Goal: Task Accomplishment & Management: Manage account settings

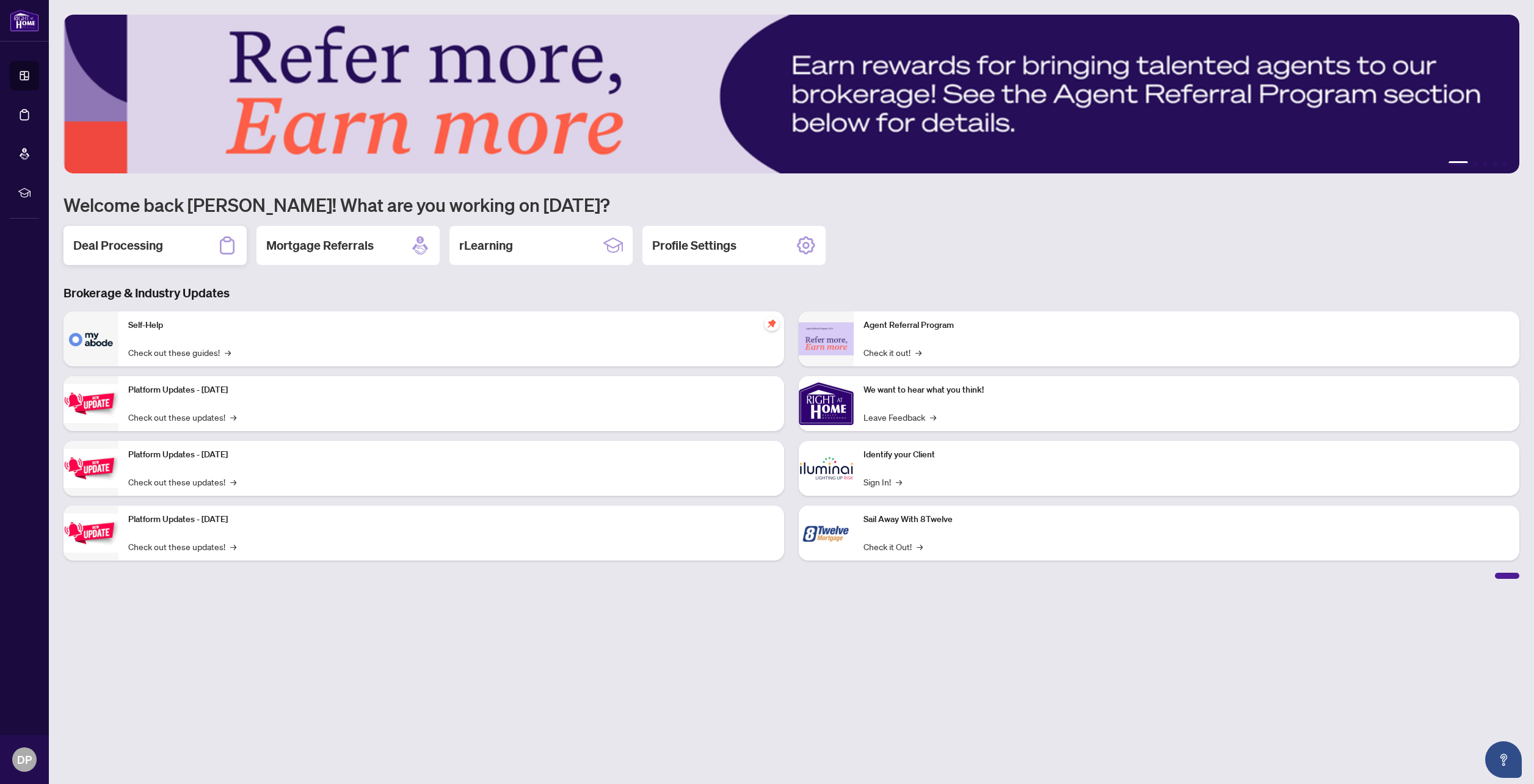
click at [107, 246] on h2 "Deal Processing" at bounding box center [118, 246] width 90 height 17
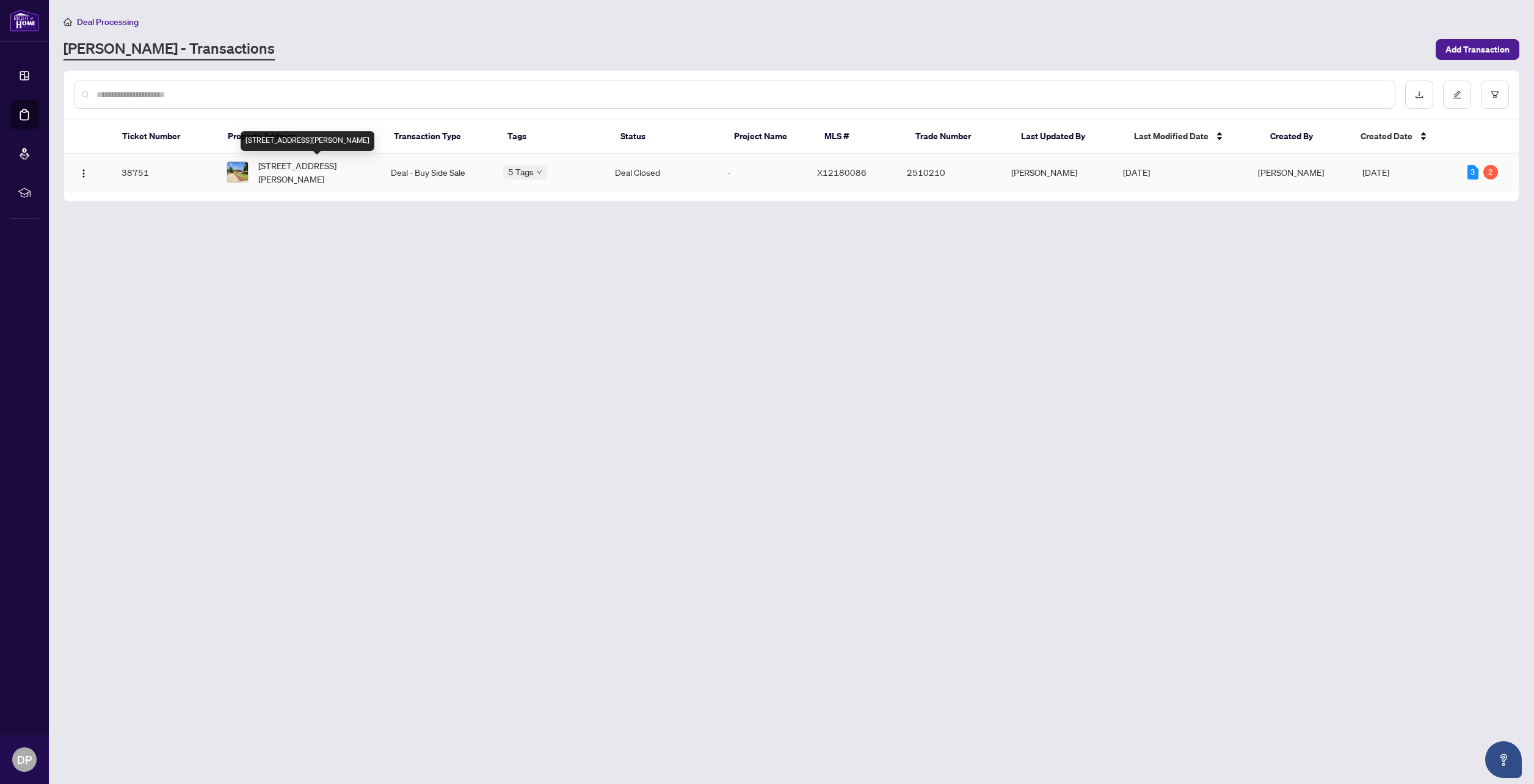
click at [287, 175] on span "[STREET_ADDRESS][PERSON_NAME]" at bounding box center [315, 172] width 113 height 27
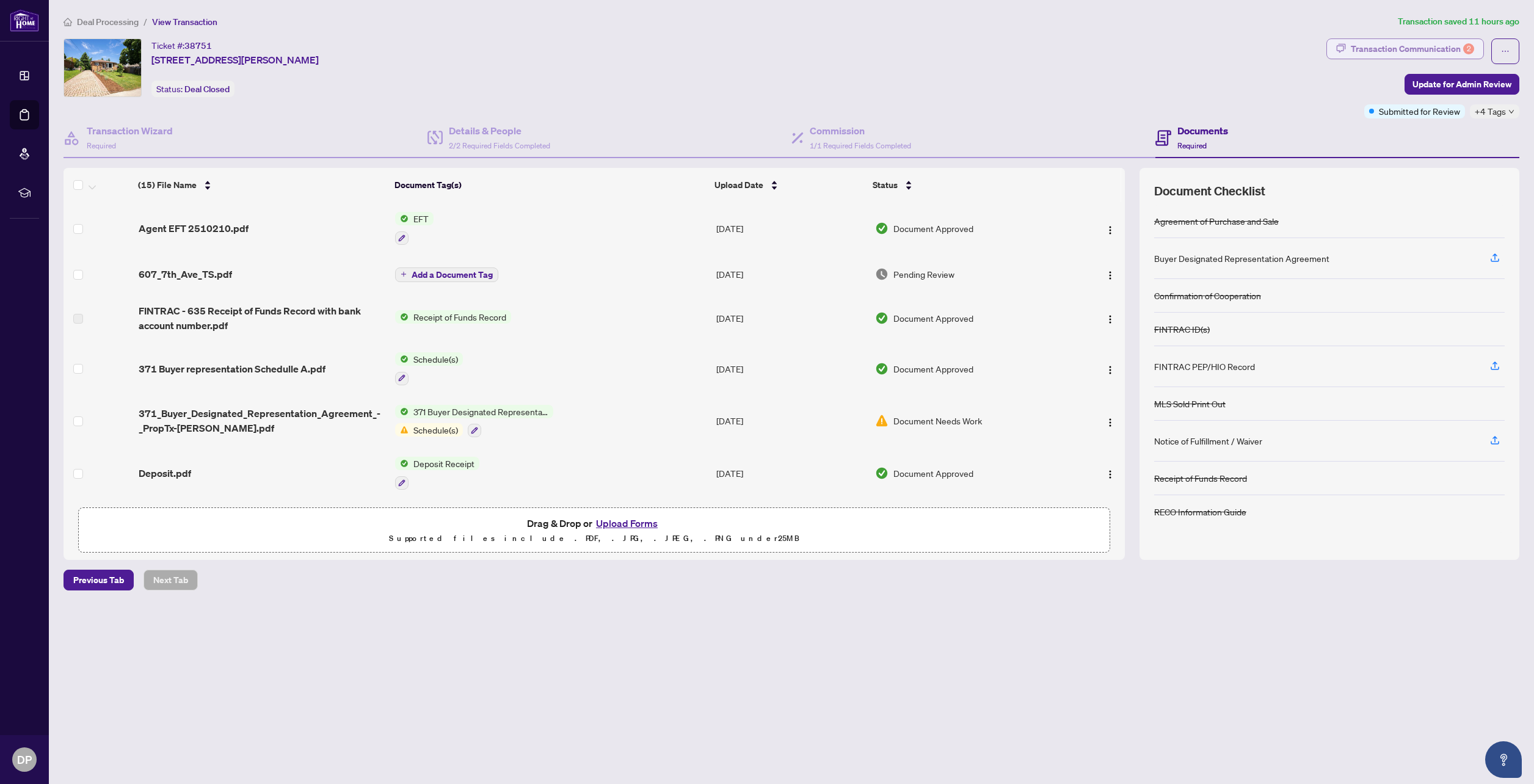
click at [1438, 46] on div "Transaction Communication 2" at bounding box center [1412, 49] width 124 height 19
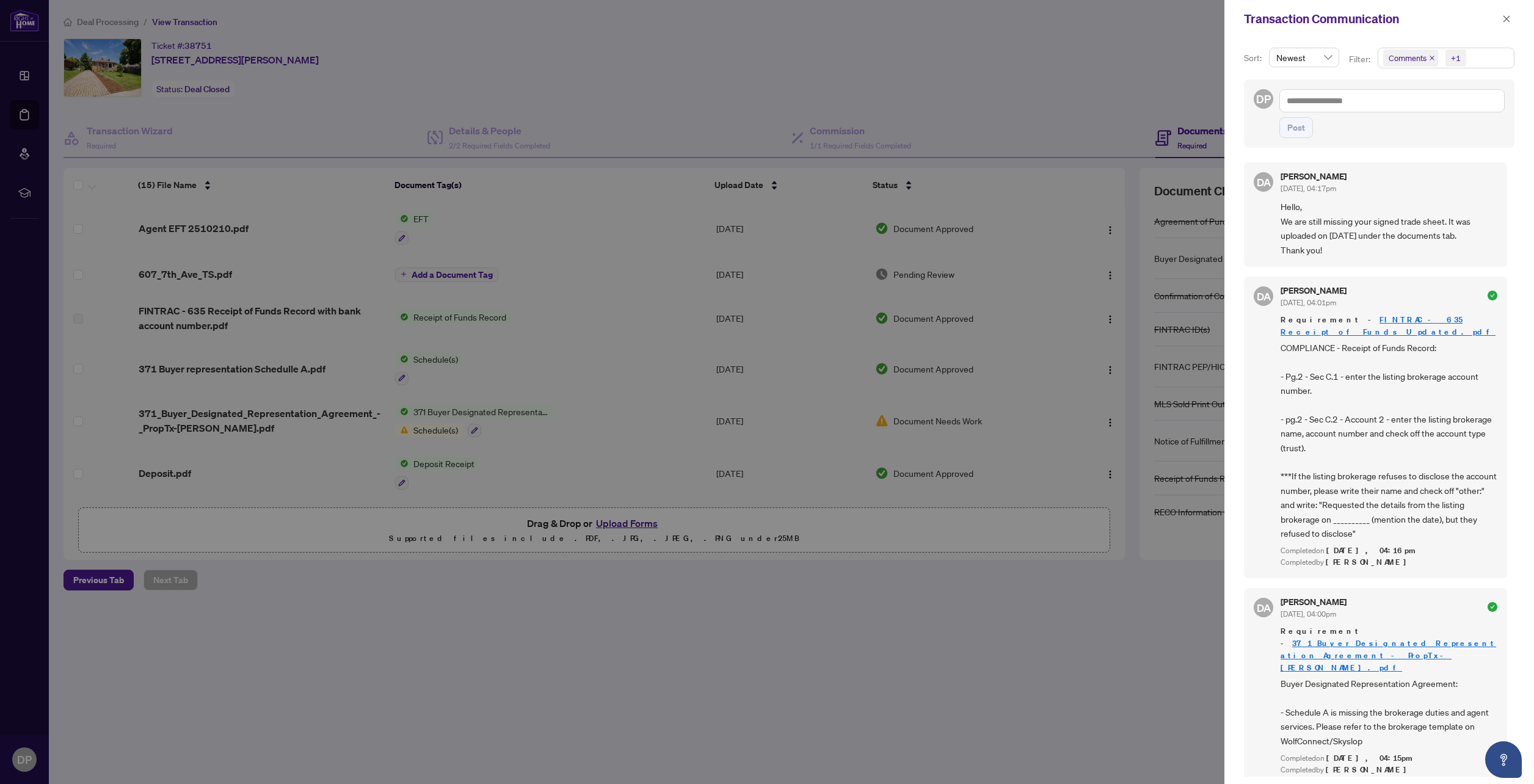
click at [907, 77] on div at bounding box center [767, 392] width 1534 height 784
click at [1506, 21] on icon "close" at bounding box center [1507, 19] width 9 height 9
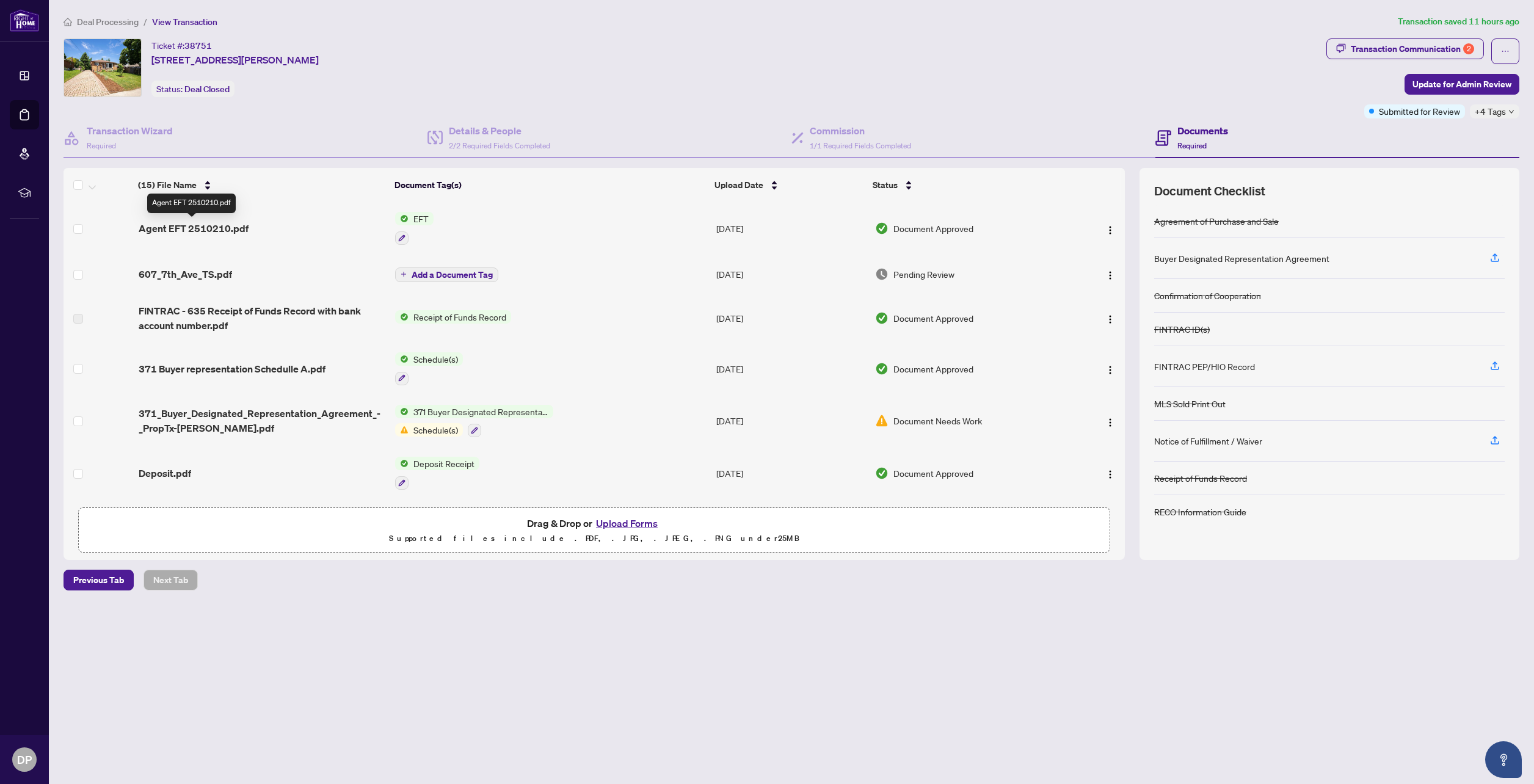
click at [224, 225] on span "Agent EFT 2510210.pdf" at bounding box center [194, 228] width 110 height 15
